Goal: Task Accomplishment & Management: Manage account settings

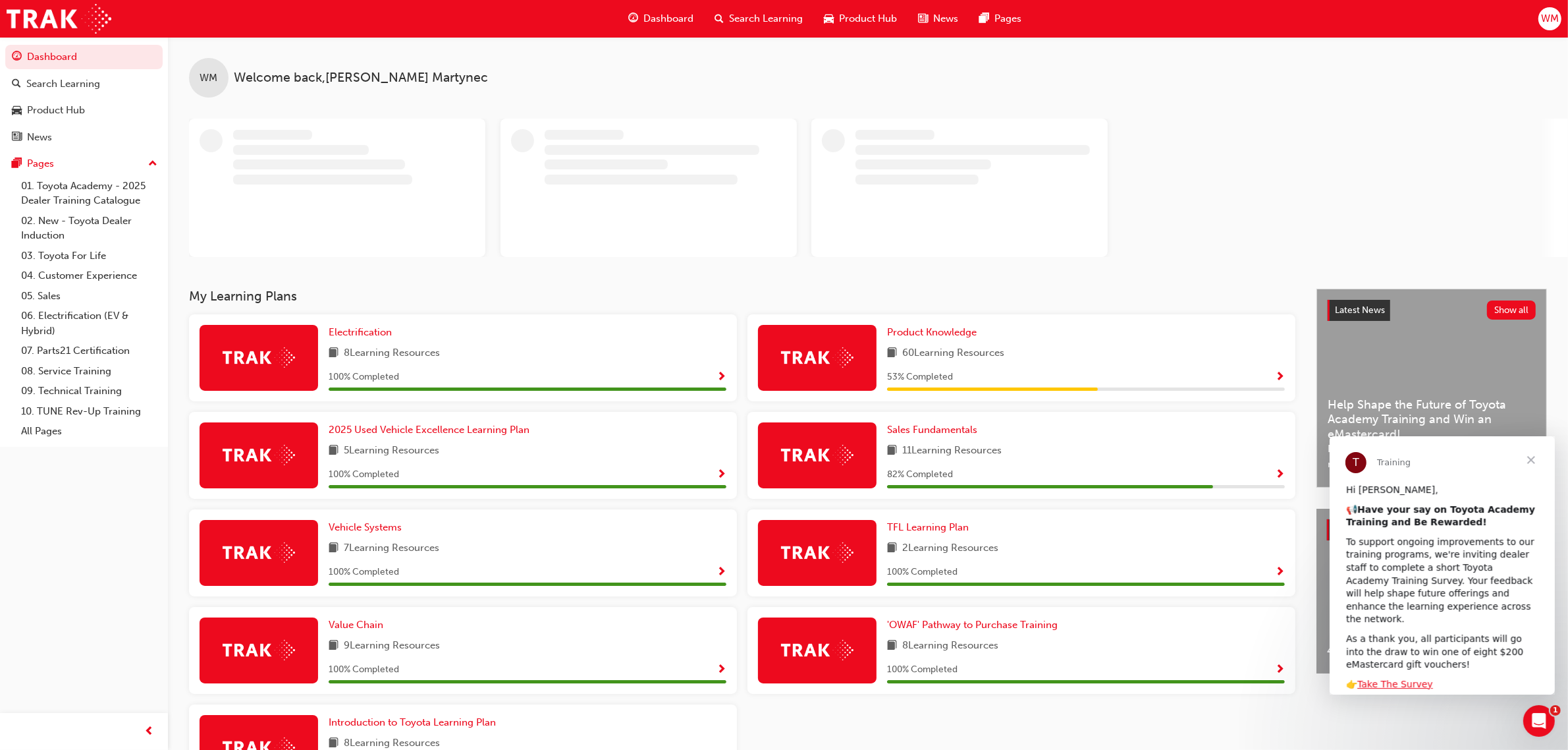
click at [1551, 21] on span "WM" at bounding box center [1550, 18] width 18 height 15
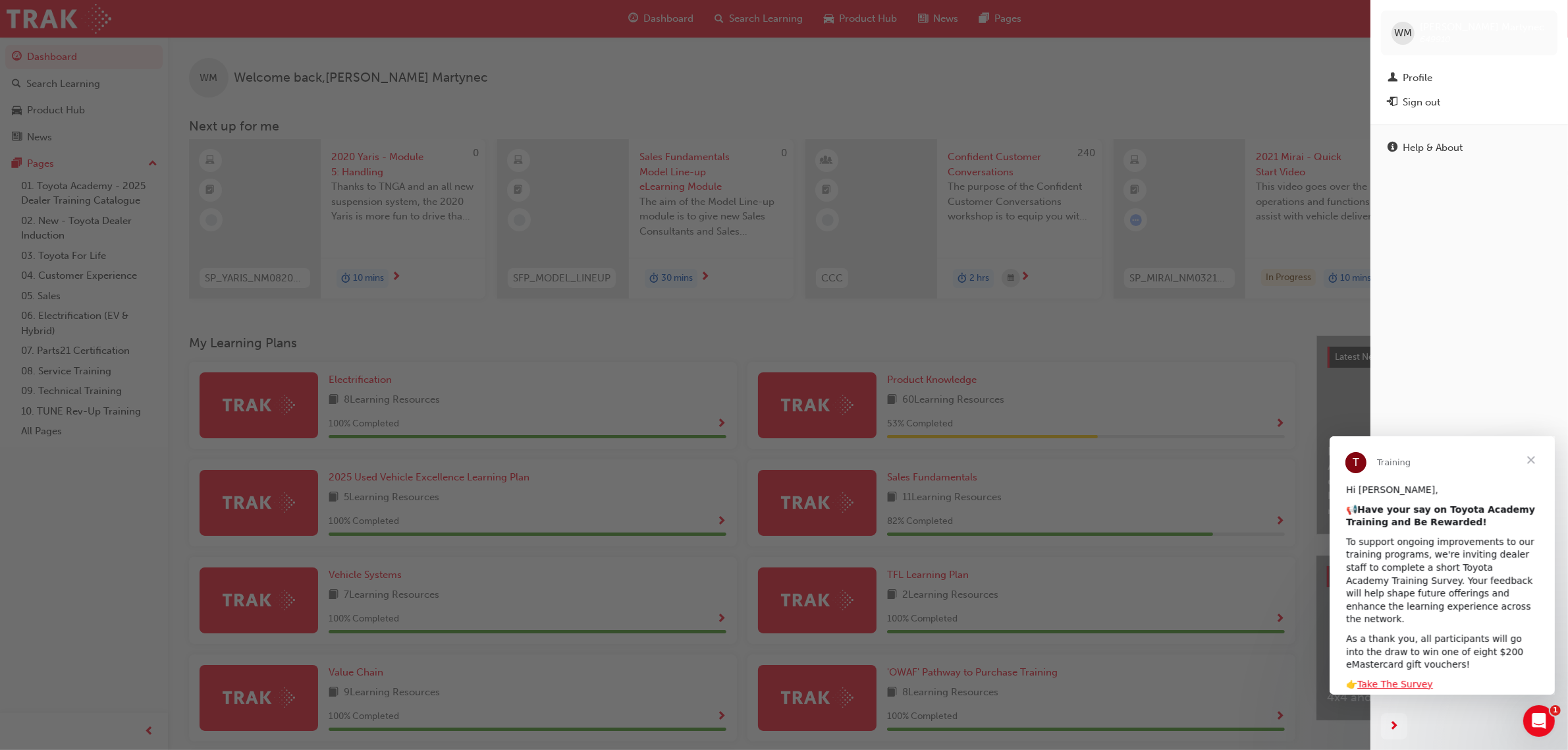
click at [1312, 32] on div "button" at bounding box center [685, 375] width 1370 height 750
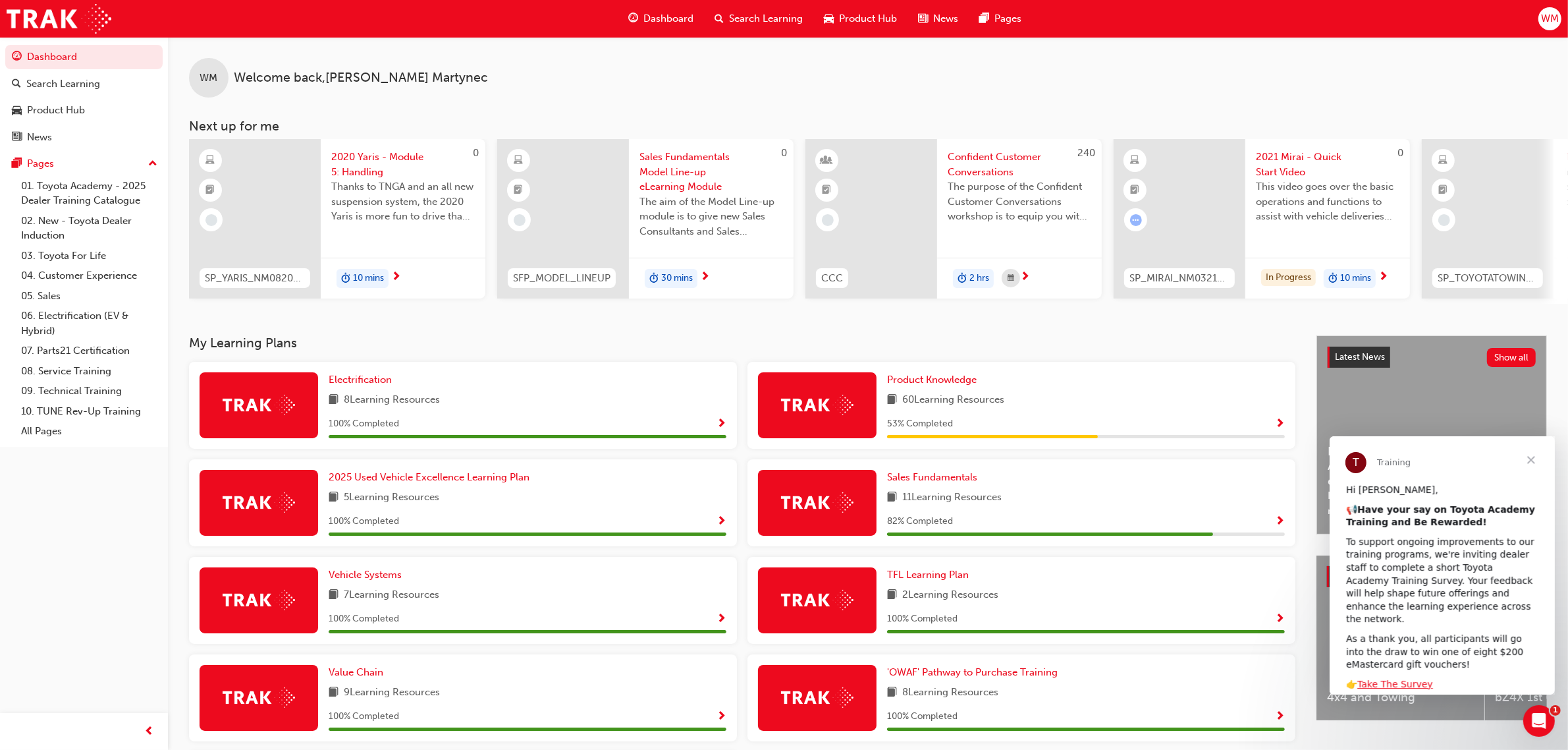
click at [1536, 22] on div "Dashboard Search Learning Product Hub News Pages WM" at bounding box center [784, 19] width 1568 height 38
click at [1546, 21] on span "WM" at bounding box center [1550, 18] width 18 height 15
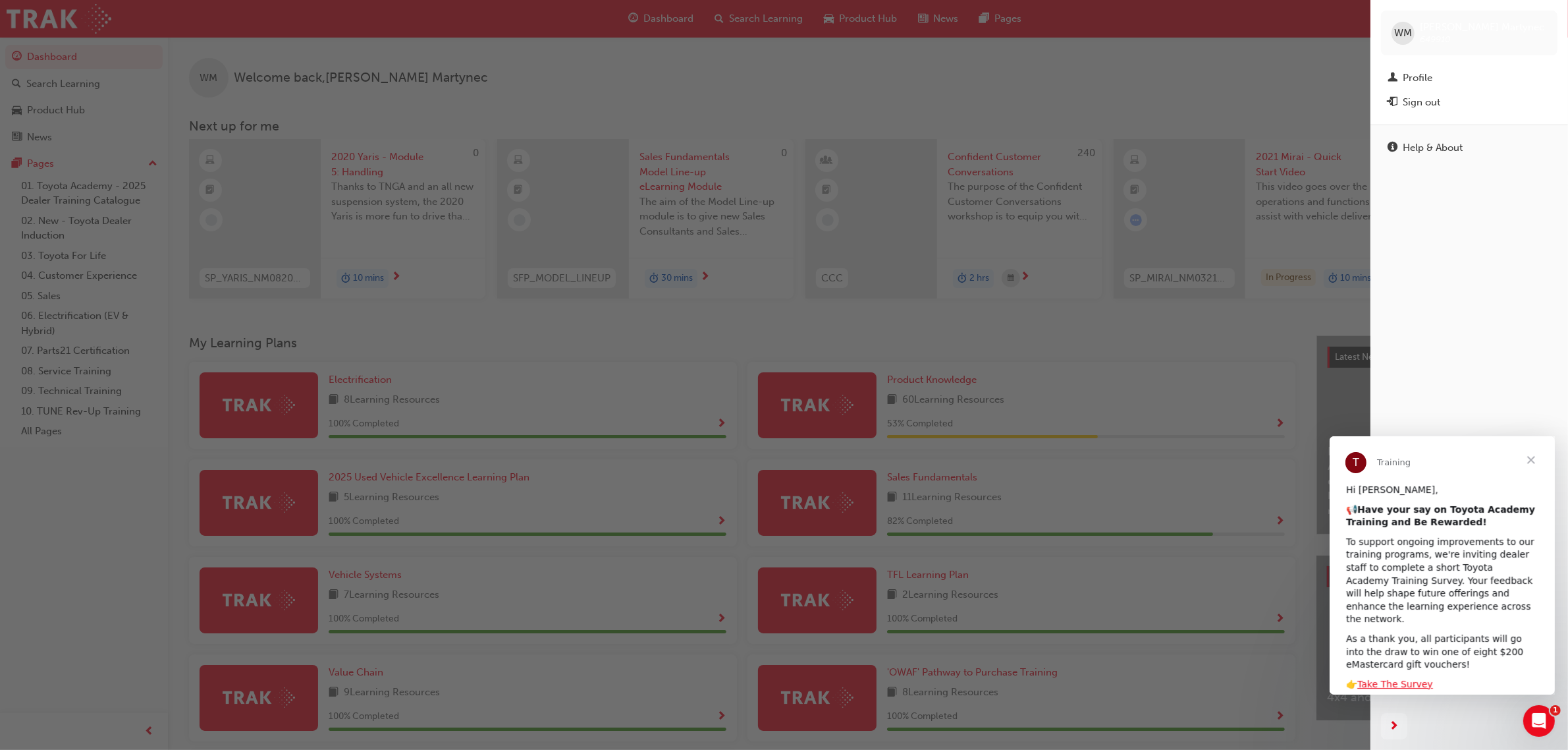
click at [1401, 30] on span "WM" at bounding box center [1403, 33] width 18 height 15
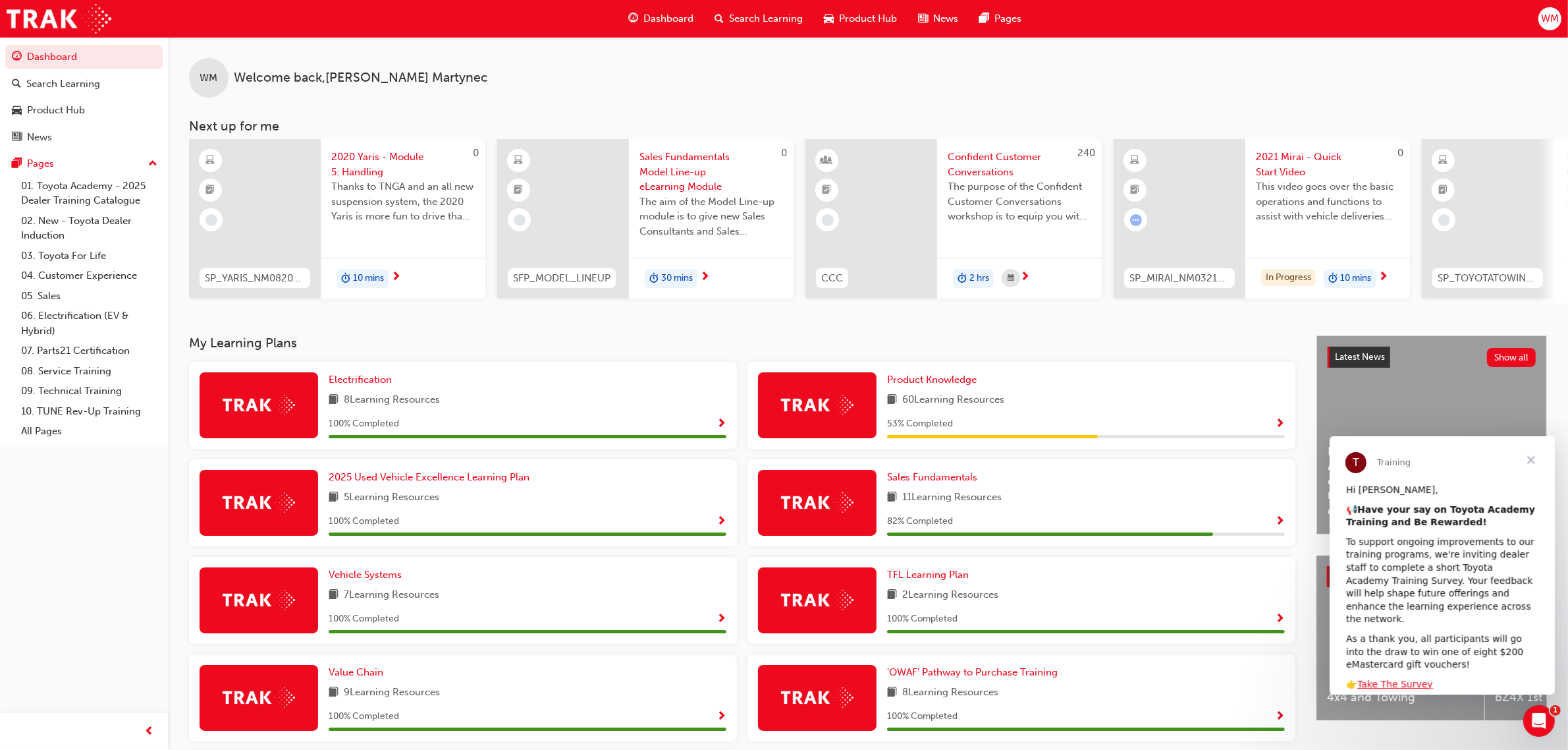
click at [1549, 24] on span "WM" at bounding box center [1550, 18] width 18 height 15
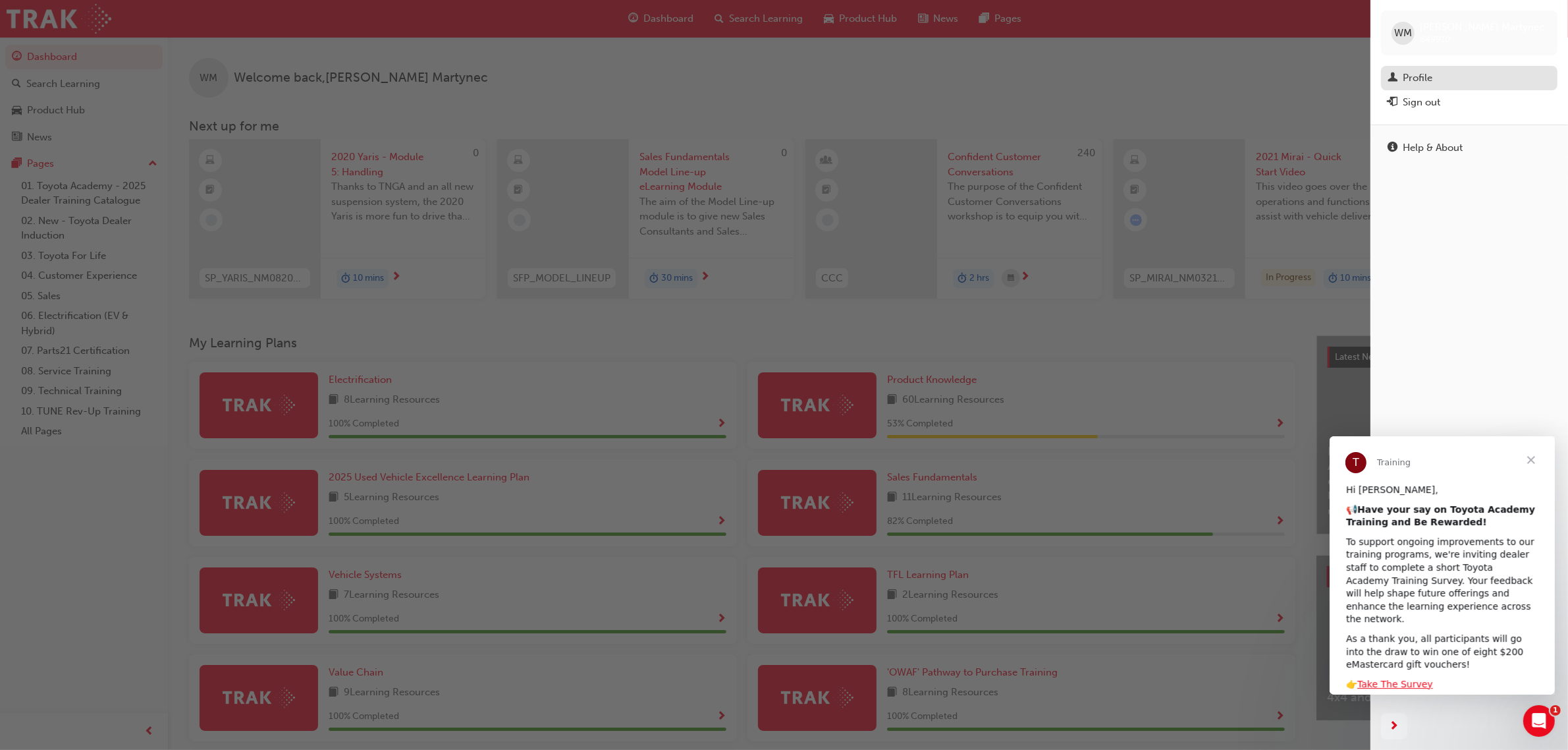
click at [1456, 80] on div "Profile" at bounding box center [1469, 78] width 163 height 17
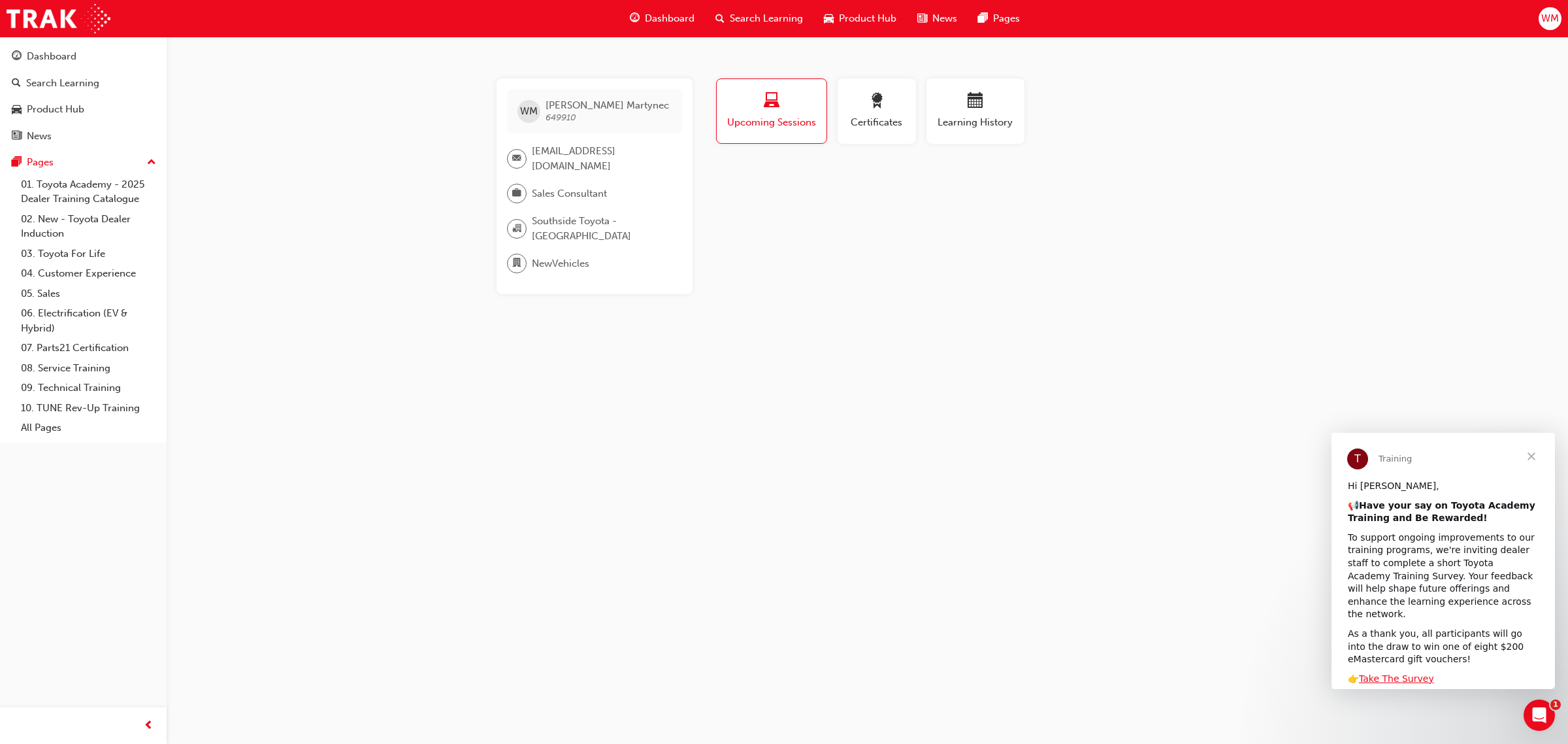
click at [564, 112] on span "649910" at bounding box center [560, 117] width 31 height 11
drag, startPoint x: 547, startPoint y: 116, endPoint x: 593, endPoint y: 119, distance: 46.1
click at [592, 118] on div "[PERSON_NAME] 649910" at bounding box center [594, 111] width 175 height 44
